Goal: Entertainment & Leisure: Consume media (video, audio)

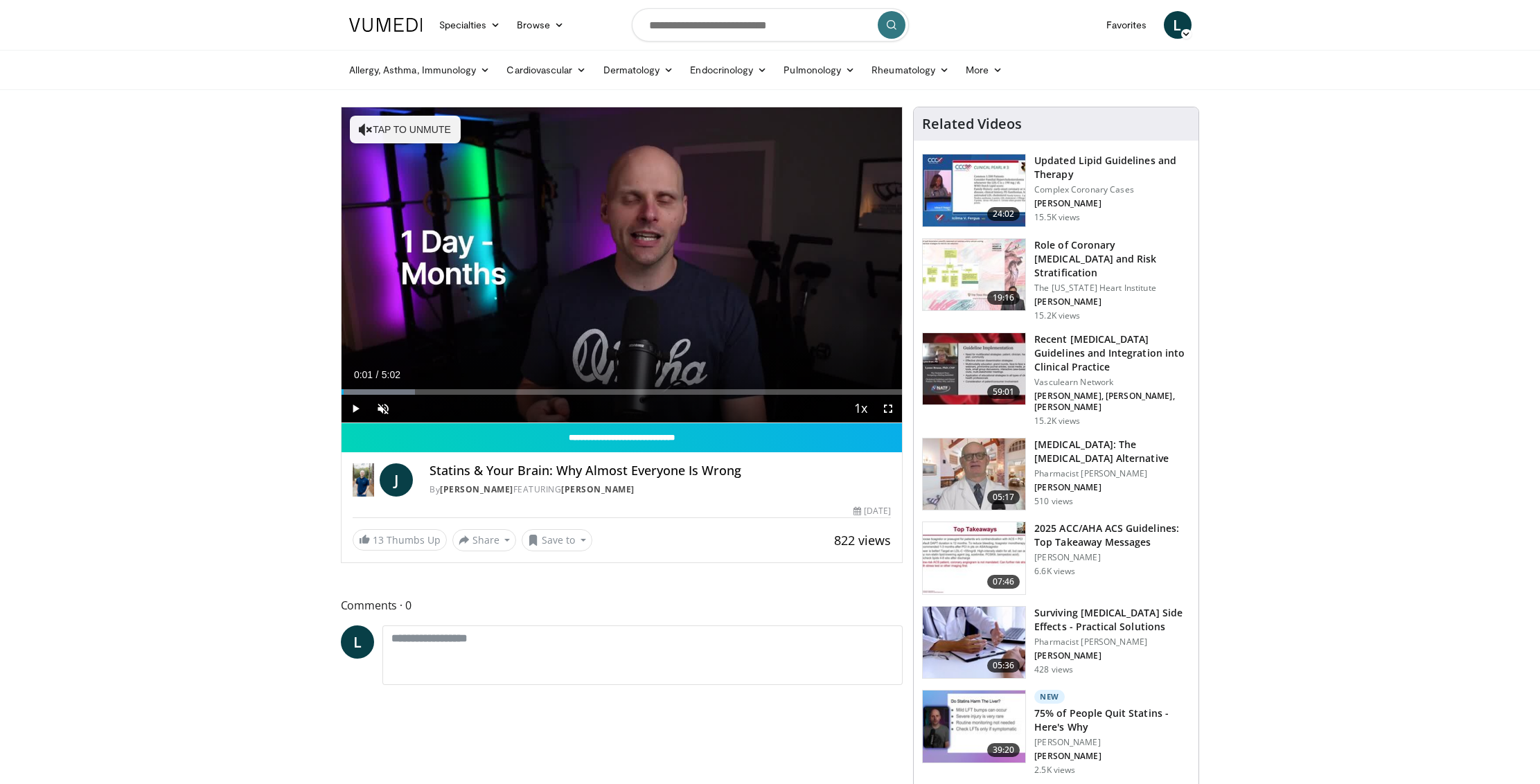
click at [352, 404] on span "Video Player" at bounding box center [354, 408] width 27 height 27
click at [382, 409] on span "Video Player" at bounding box center [383, 408] width 27 height 27
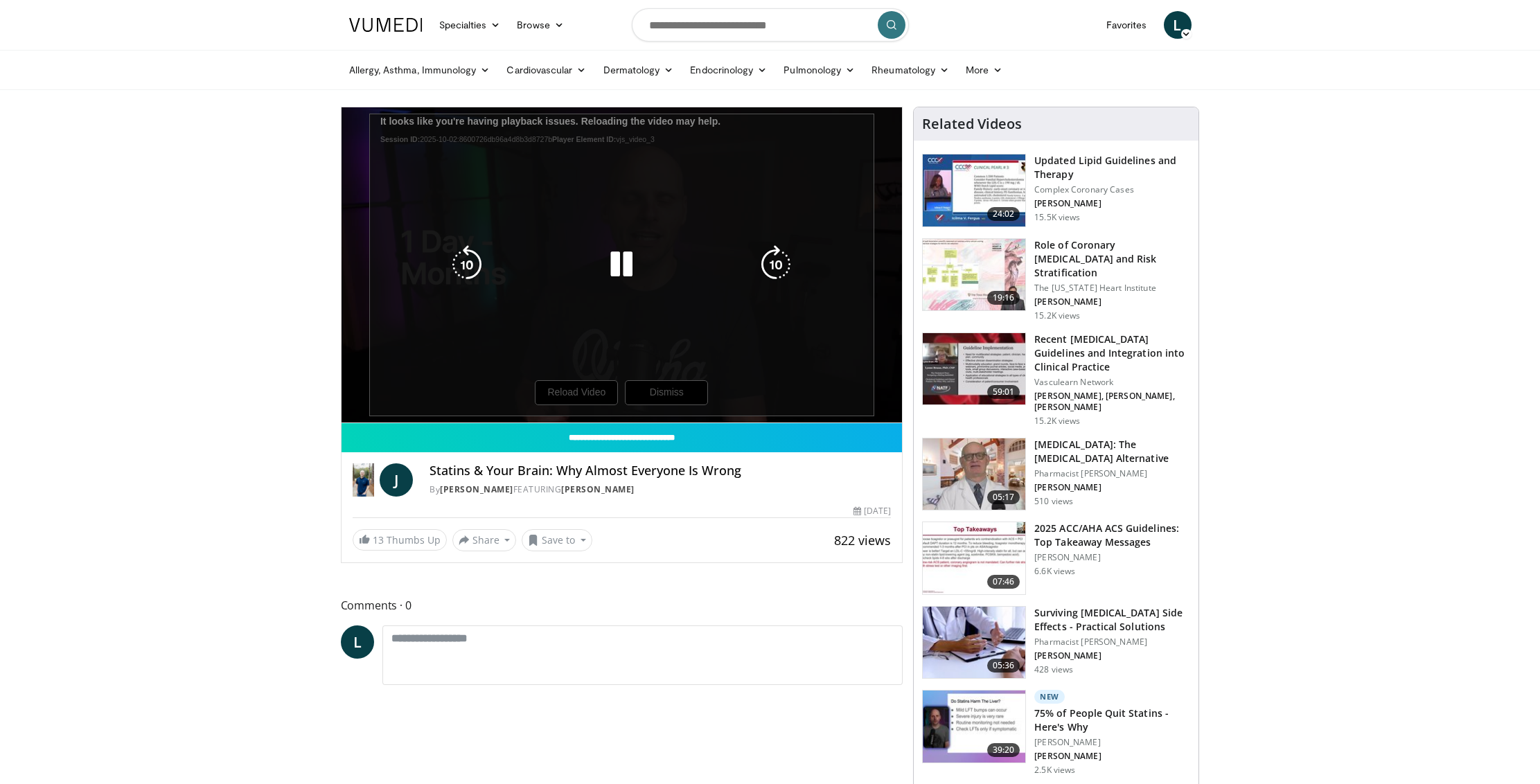
click at [577, 391] on div "10 seconds Tap to unmute" at bounding box center [622, 265] width 562 height 316
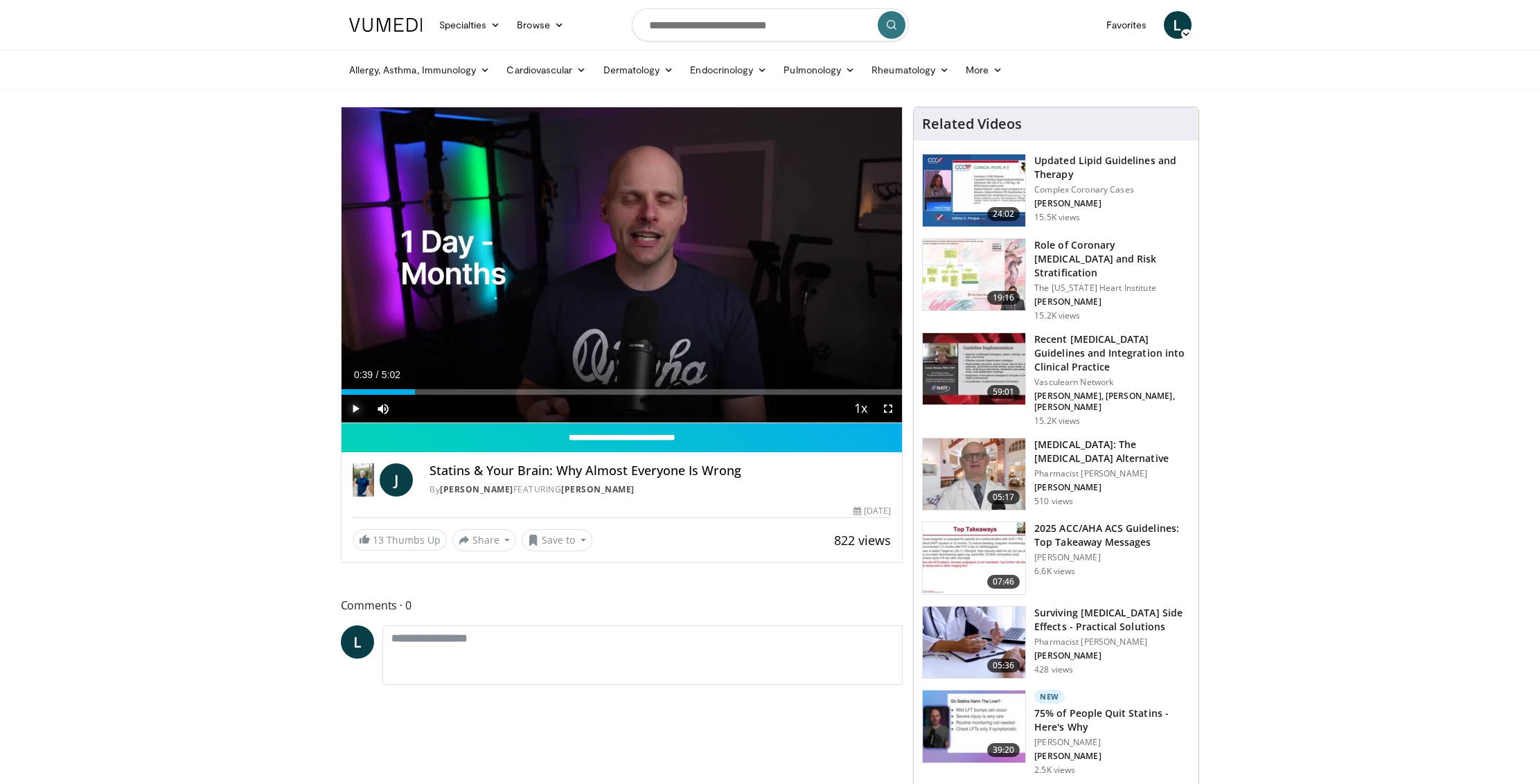
click at [359, 411] on span "Video Player" at bounding box center [354, 408] width 27 height 27
click at [467, 395] on div "Current Time 0:39 / Duration 5:02 Pause Skip Backward Skip Forward Mute 0% Load…" at bounding box center [622, 408] width 562 height 27
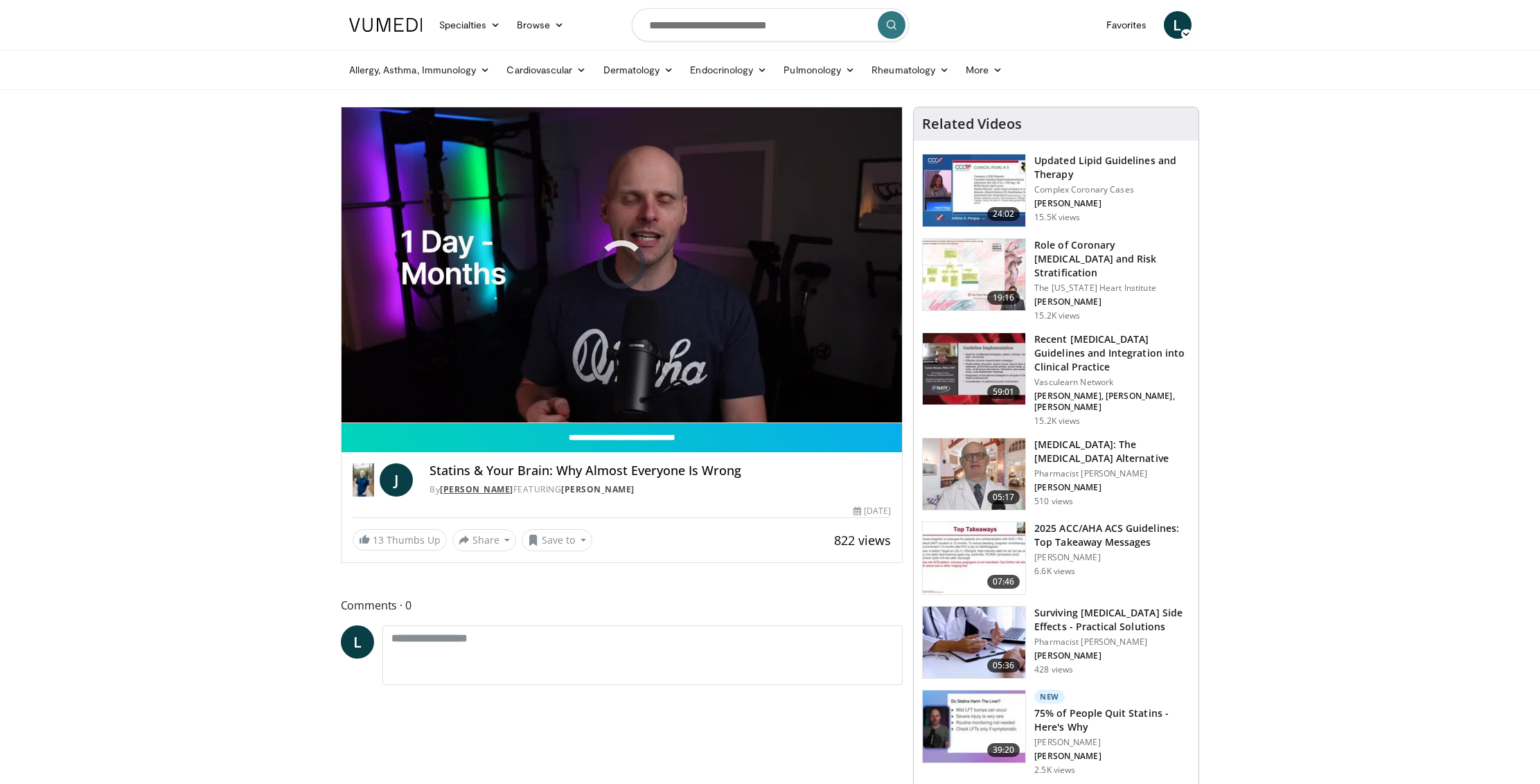
click at [484, 493] on link "[PERSON_NAME]" at bounding box center [477, 489] width 74 height 11
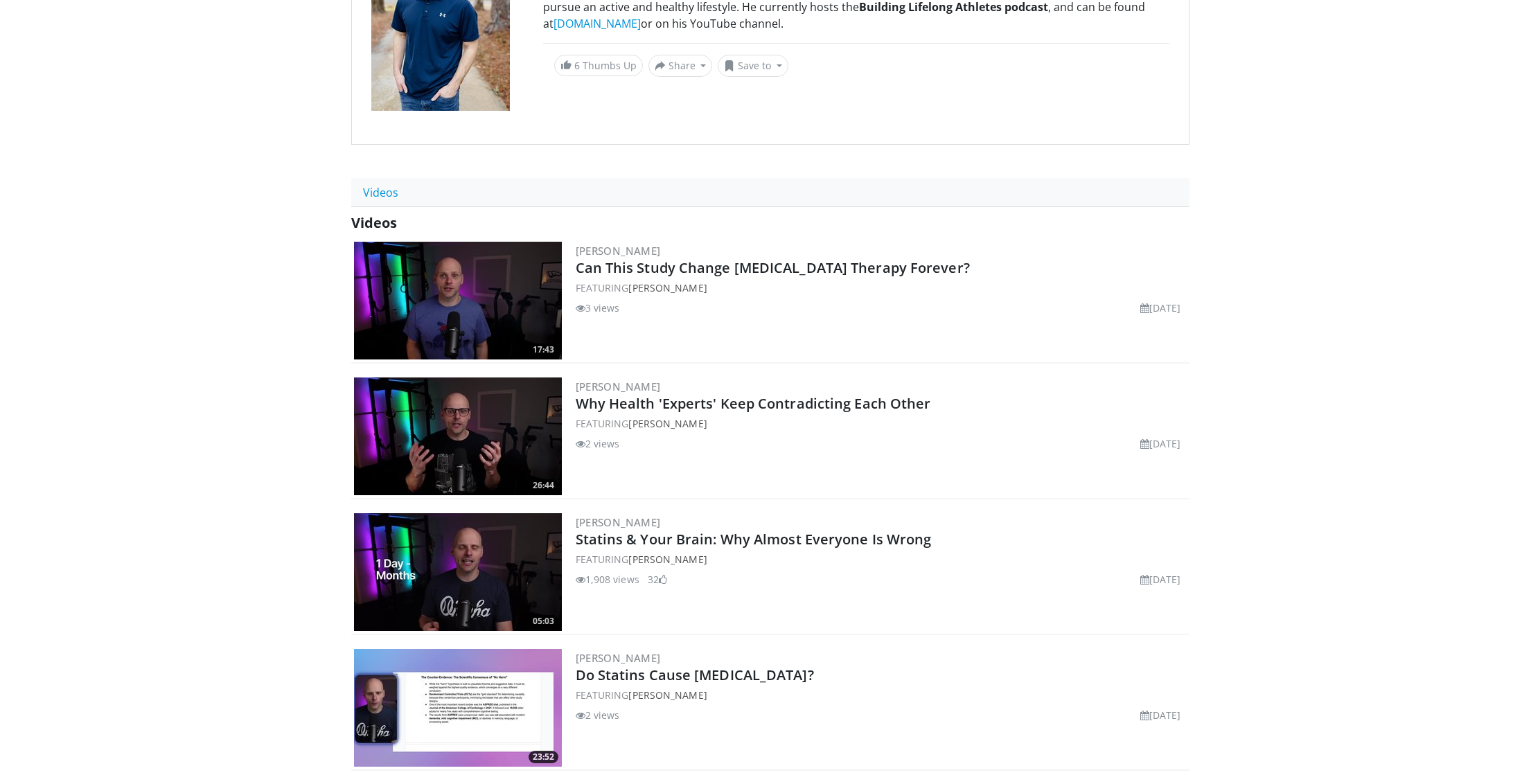
scroll to position [327, 0]
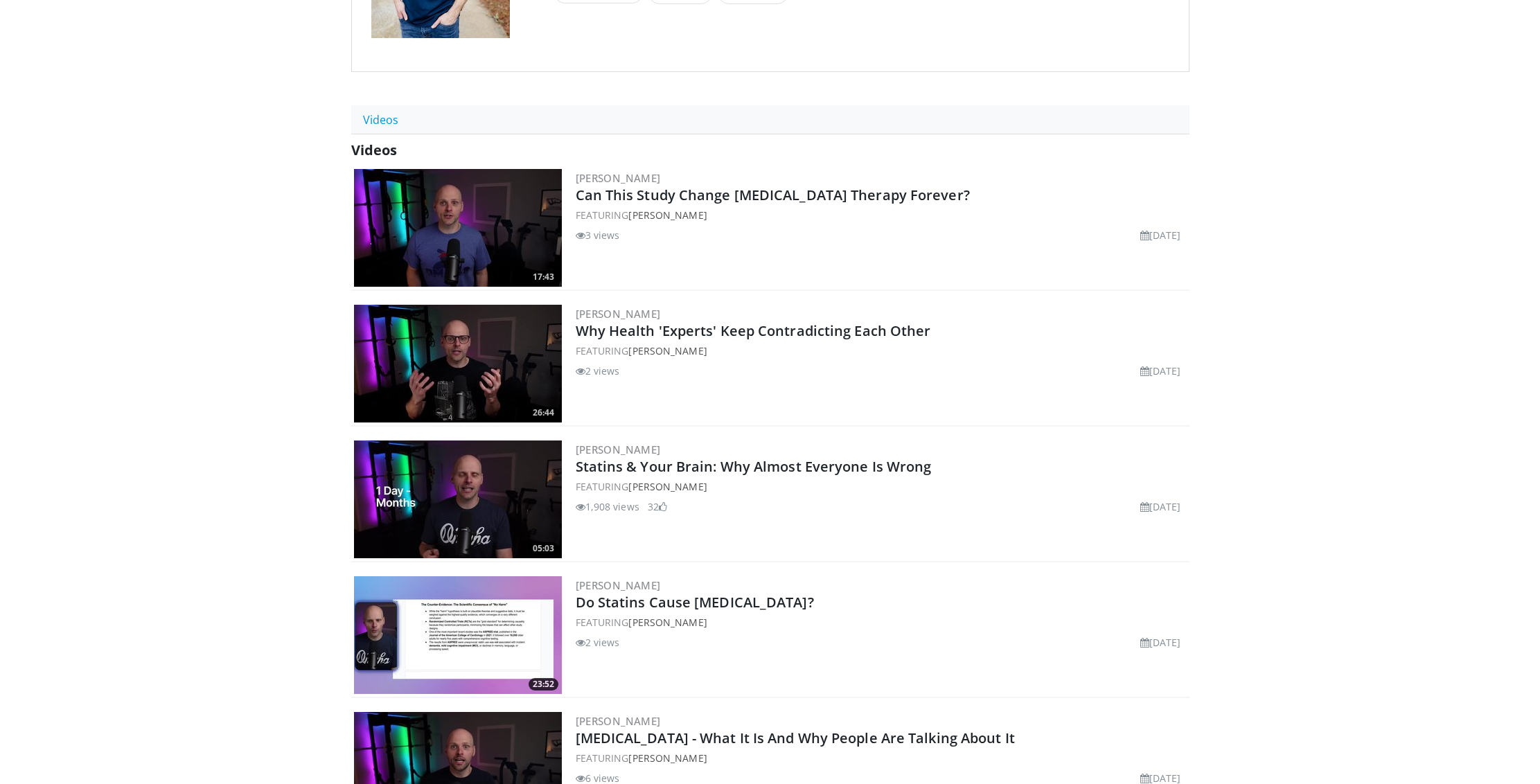
click at [451, 486] on img at bounding box center [458, 499] width 208 height 118
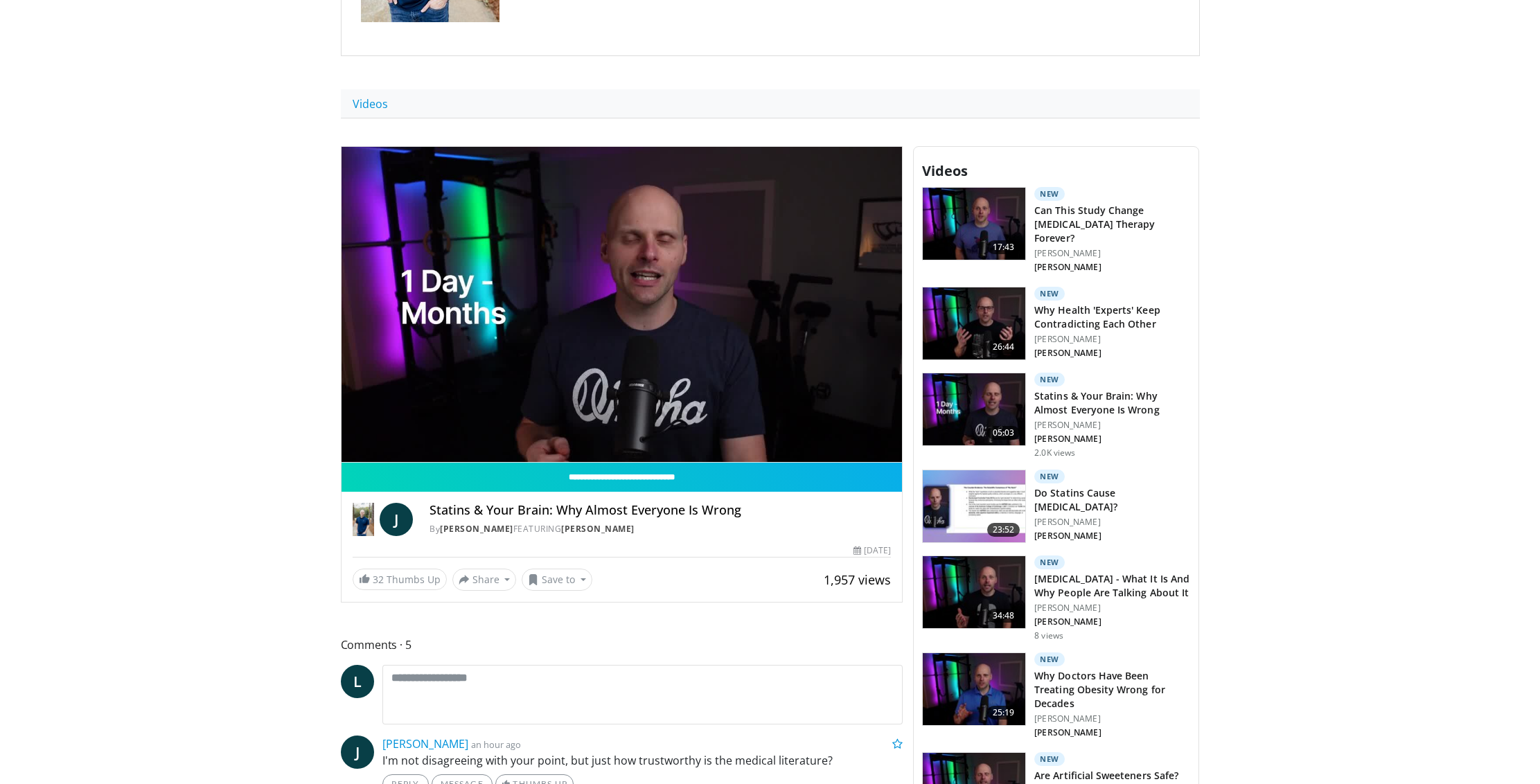
scroll to position [347, 0]
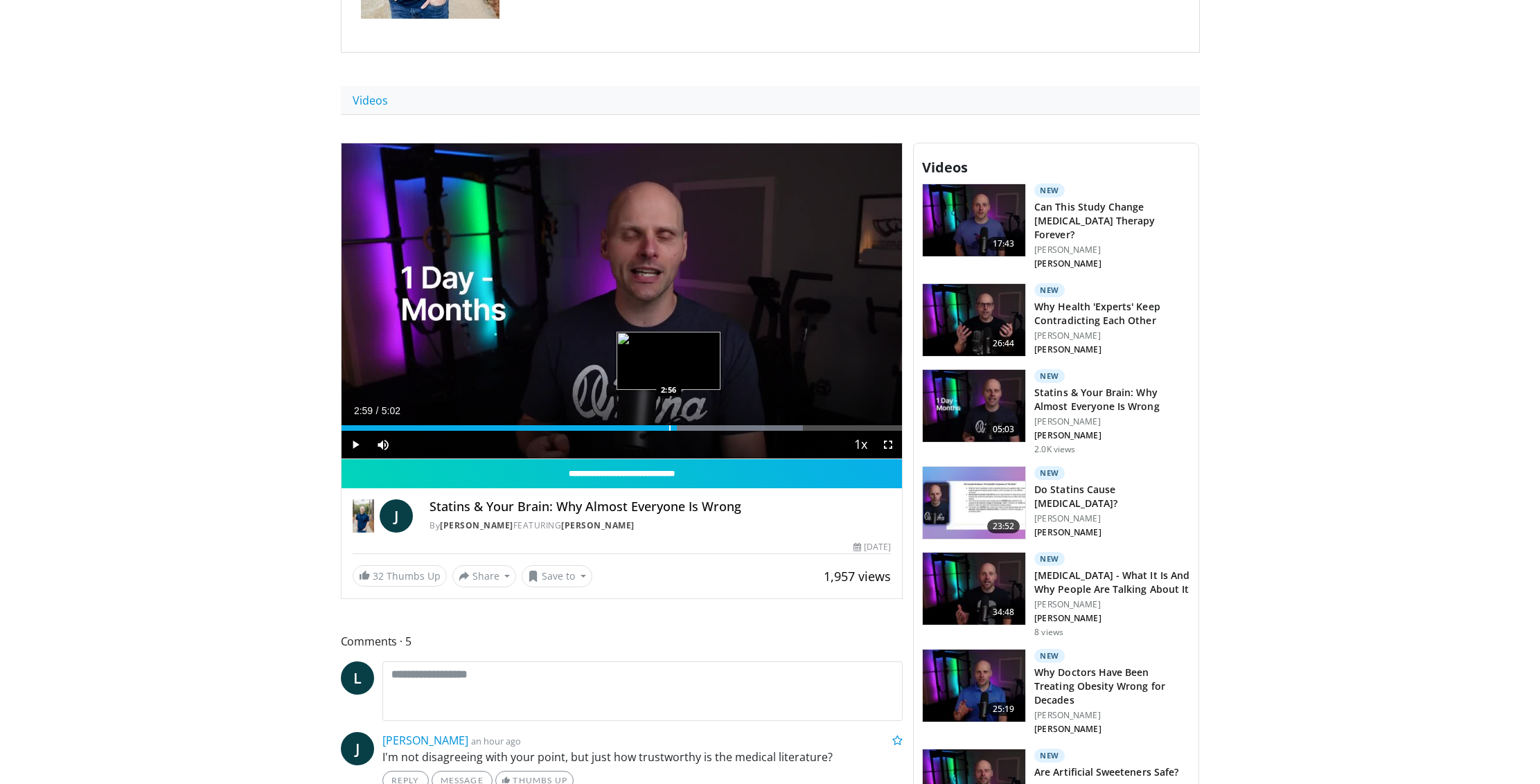
drag, startPoint x: 677, startPoint y: 425, endPoint x: 636, endPoint y: 425, distance: 41.0
click at [636, 425] on div "Loaded : 82.37% 2:59 2:56" at bounding box center [622, 428] width 562 height 6
drag, startPoint x: 642, startPoint y: 428, endPoint x: 609, endPoint y: 428, distance: 33.0
click at [610, 428] on div "Progress Bar" at bounding box center [610, 428] width 1 height 6
drag, startPoint x: 620, startPoint y: 428, endPoint x: 578, endPoint y: 424, distance: 42.2
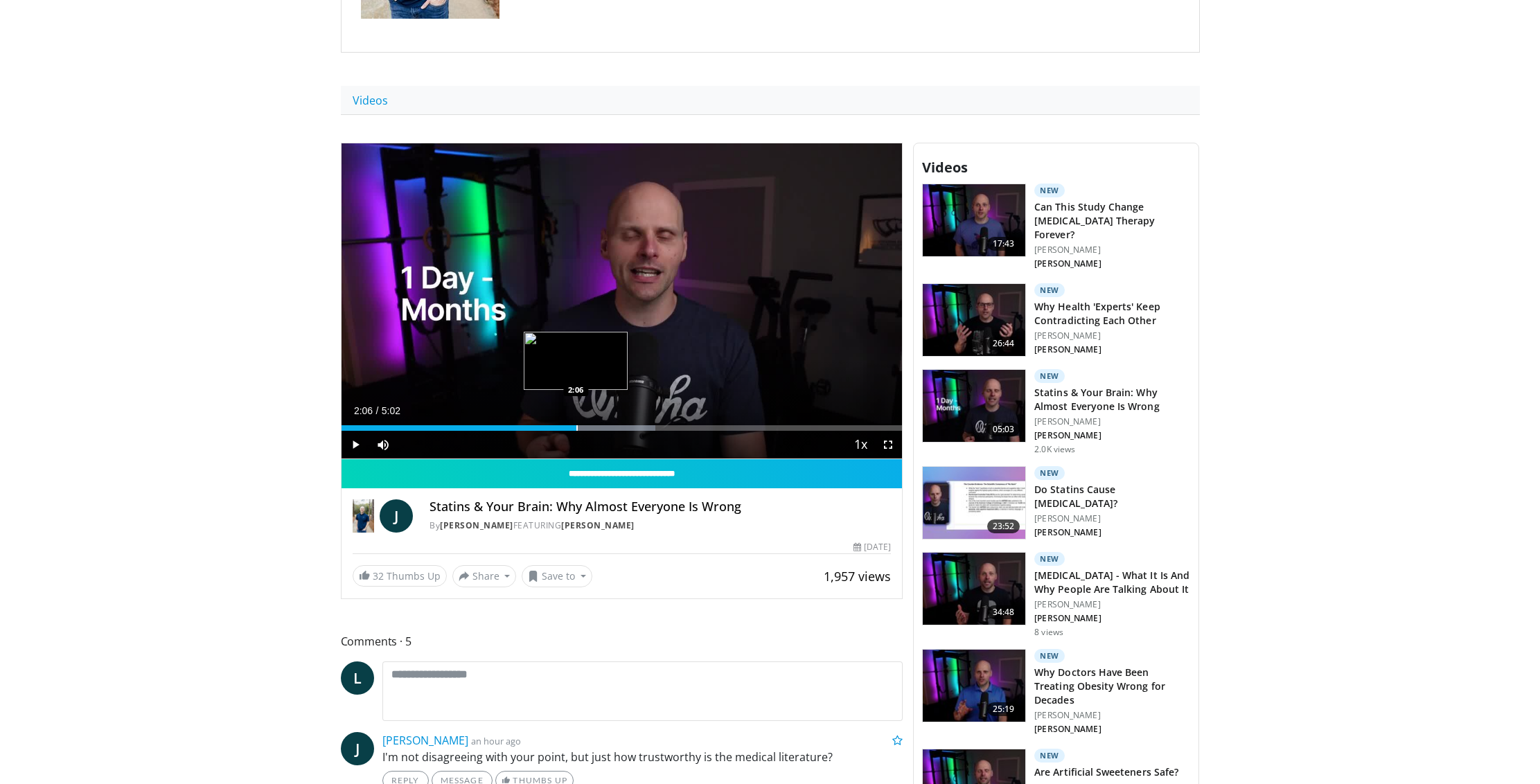
click at [577, 425] on div "Progress Bar" at bounding box center [577, 428] width 1 height 6
drag, startPoint x: 582, startPoint y: 426, endPoint x: 538, endPoint y: 426, distance: 44.0
click at [543, 426] on div "Progress Bar" at bounding box center [543, 428] width 1 height 6
